Goal: Navigation & Orientation: Find specific page/section

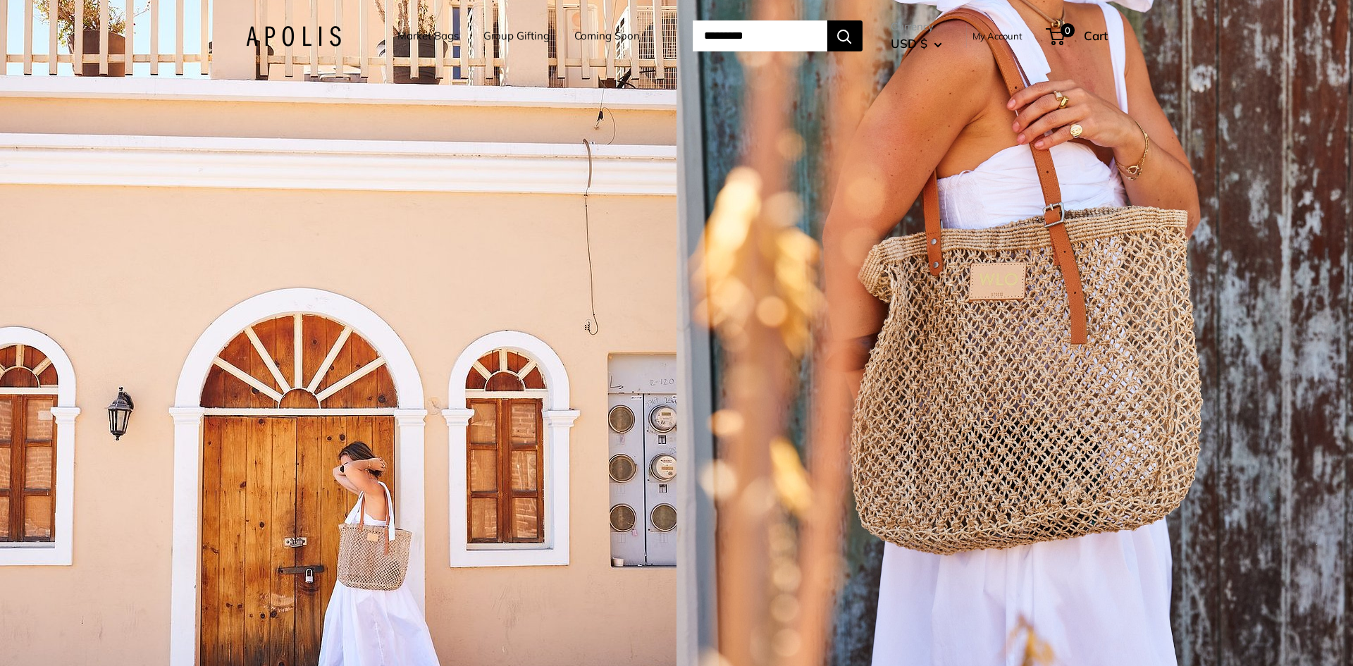
click at [430, 29] on link "Market Bags" at bounding box center [428, 36] width 61 height 20
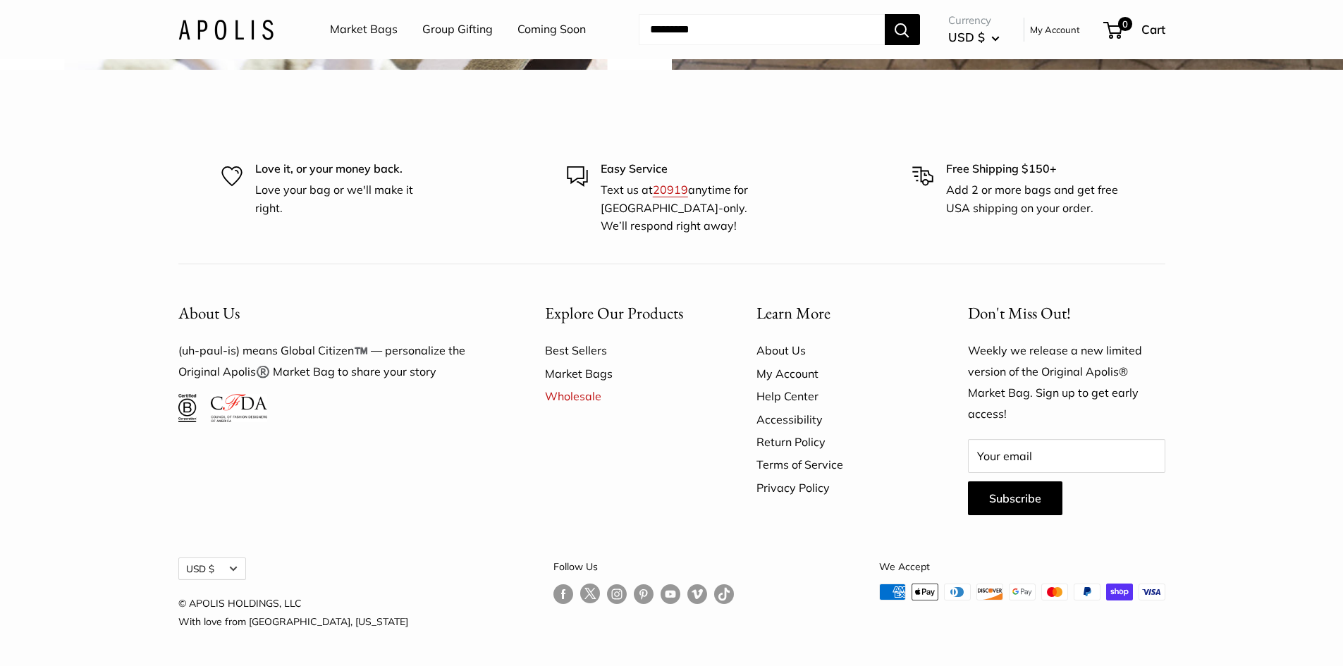
scroll to position [4543, 0]
click at [349, 35] on link "Market Bags" at bounding box center [364, 29] width 68 height 21
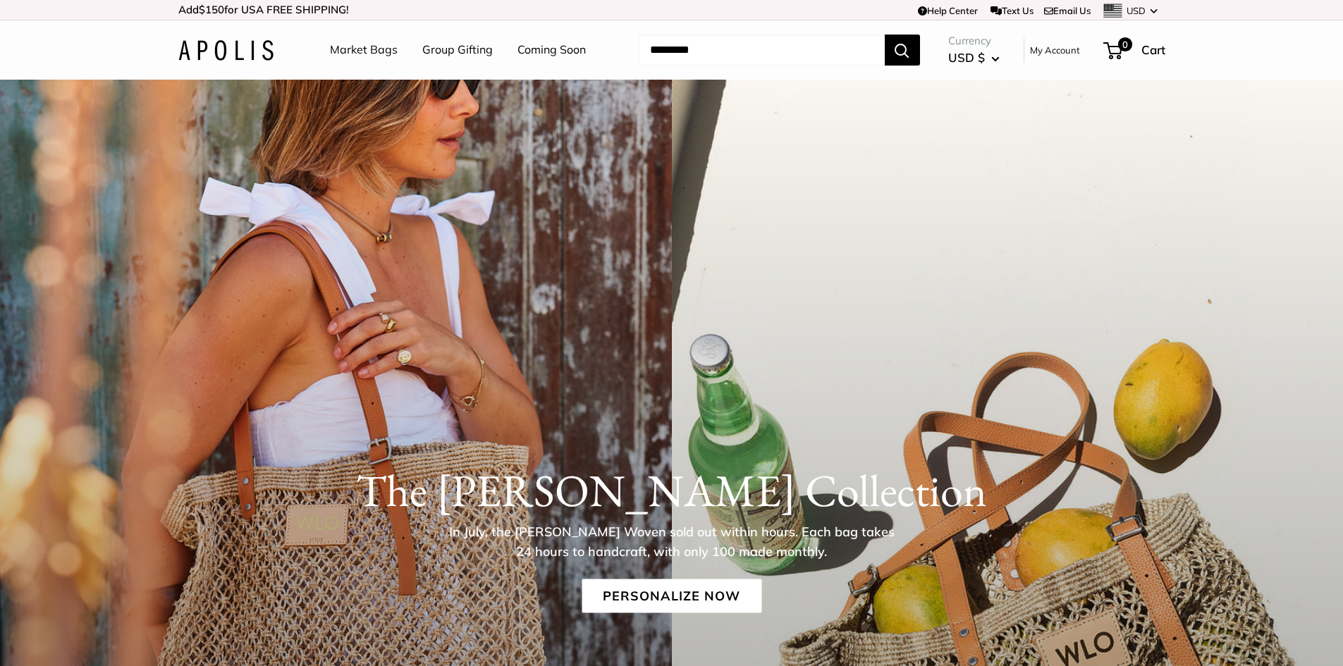
click at [186, 43] on img at bounding box center [225, 50] width 95 height 20
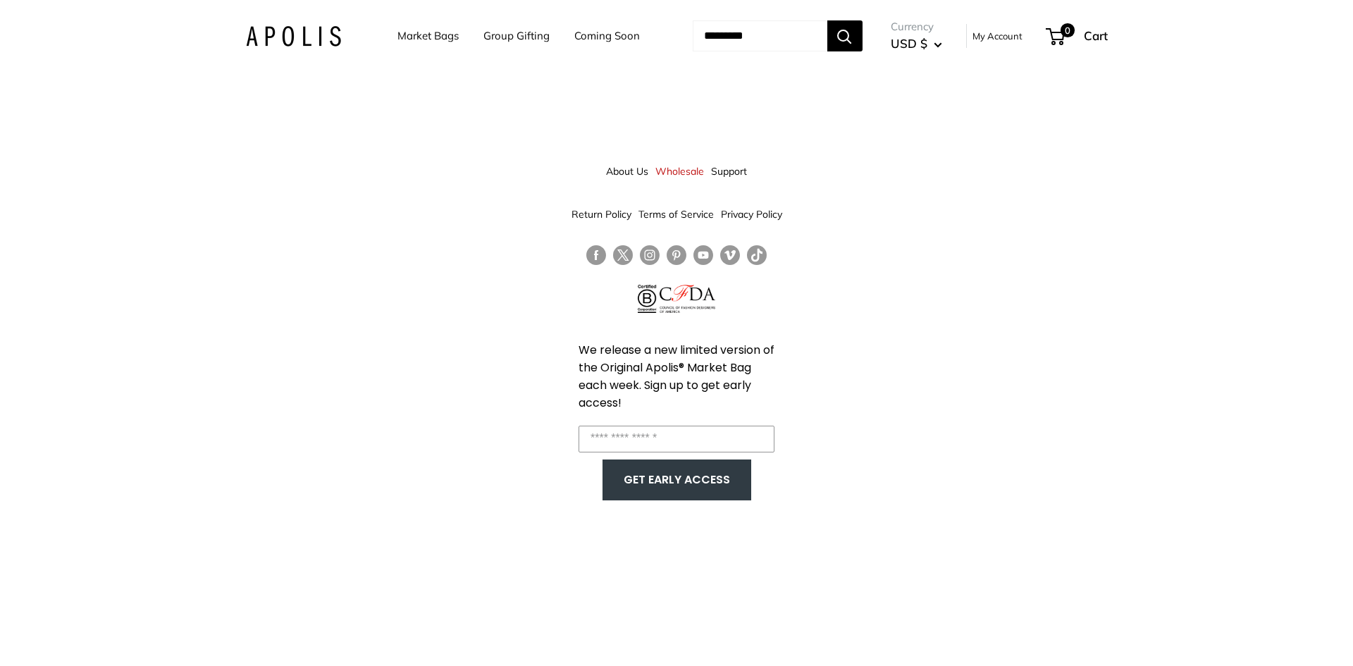
click at [415, 40] on link "Market Bags" at bounding box center [428, 36] width 61 height 20
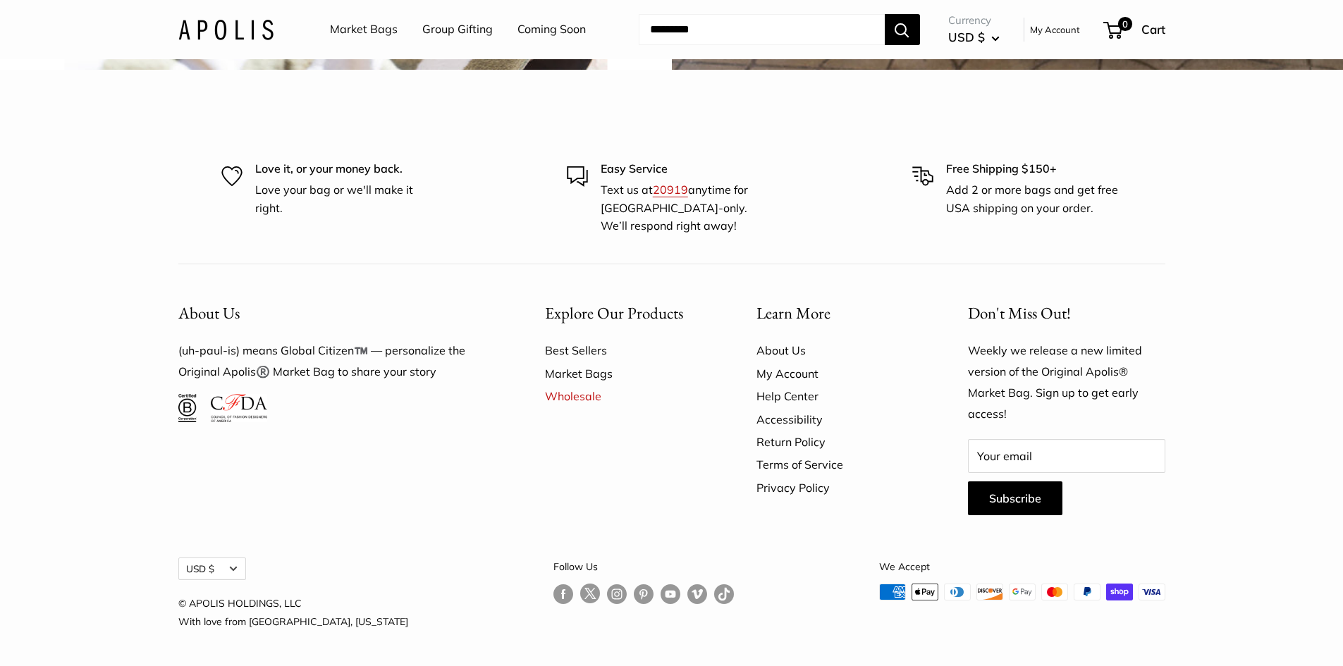
scroll to position [4543, 0]
